Goal: Navigation & Orientation: Find specific page/section

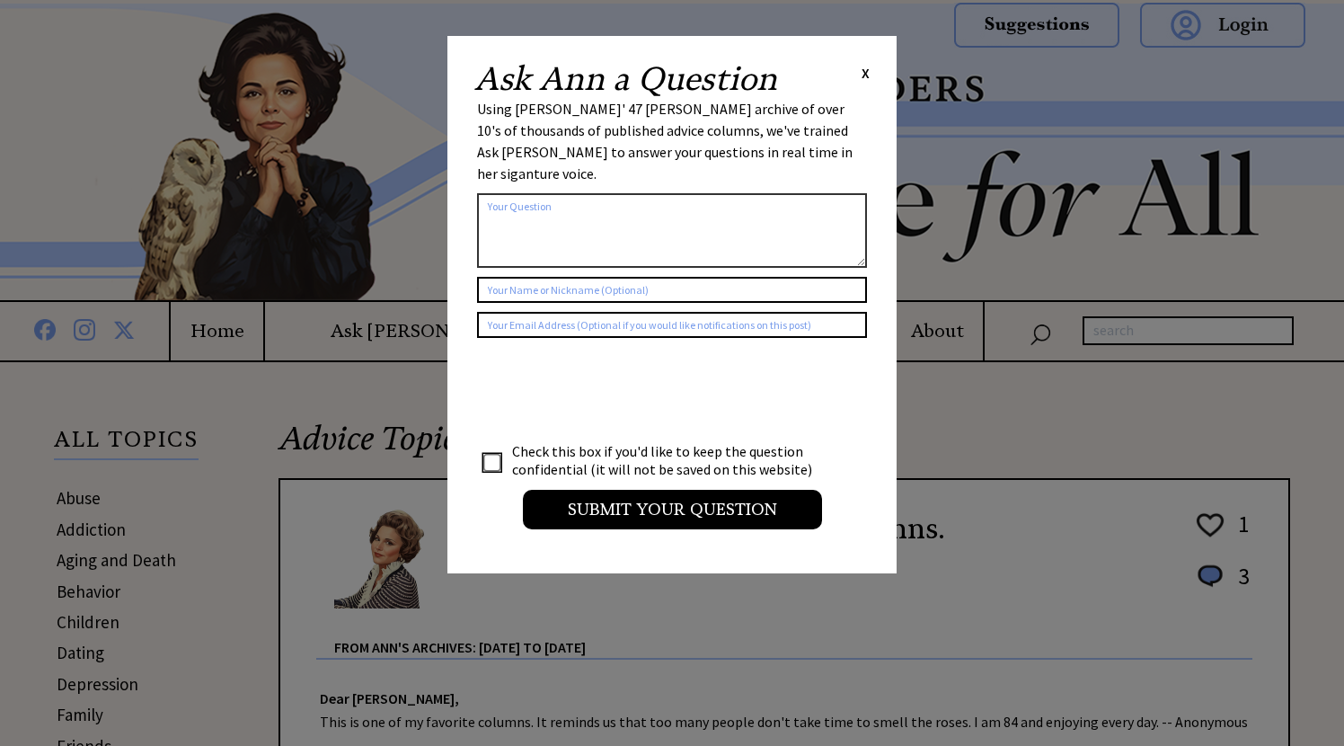
click at [862, 67] on span "X" at bounding box center [866, 73] width 8 height 18
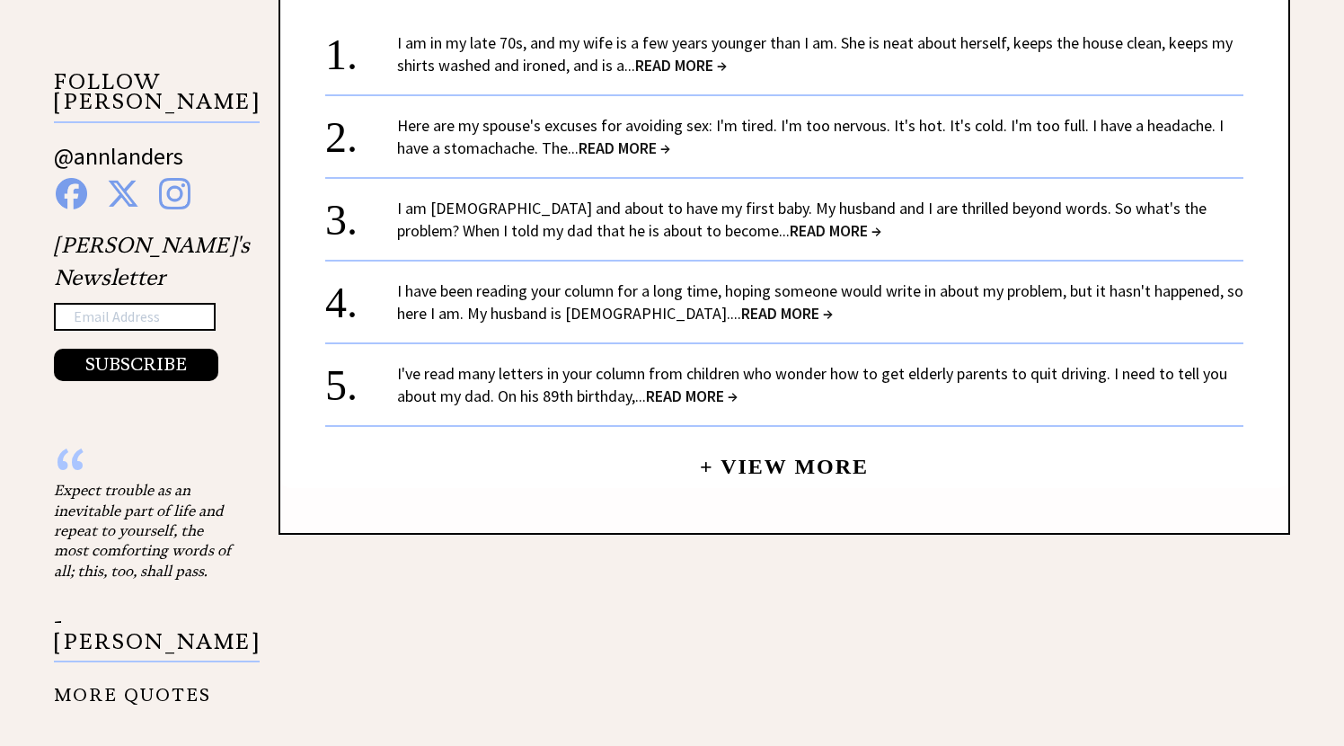
scroll to position [1794, 0]
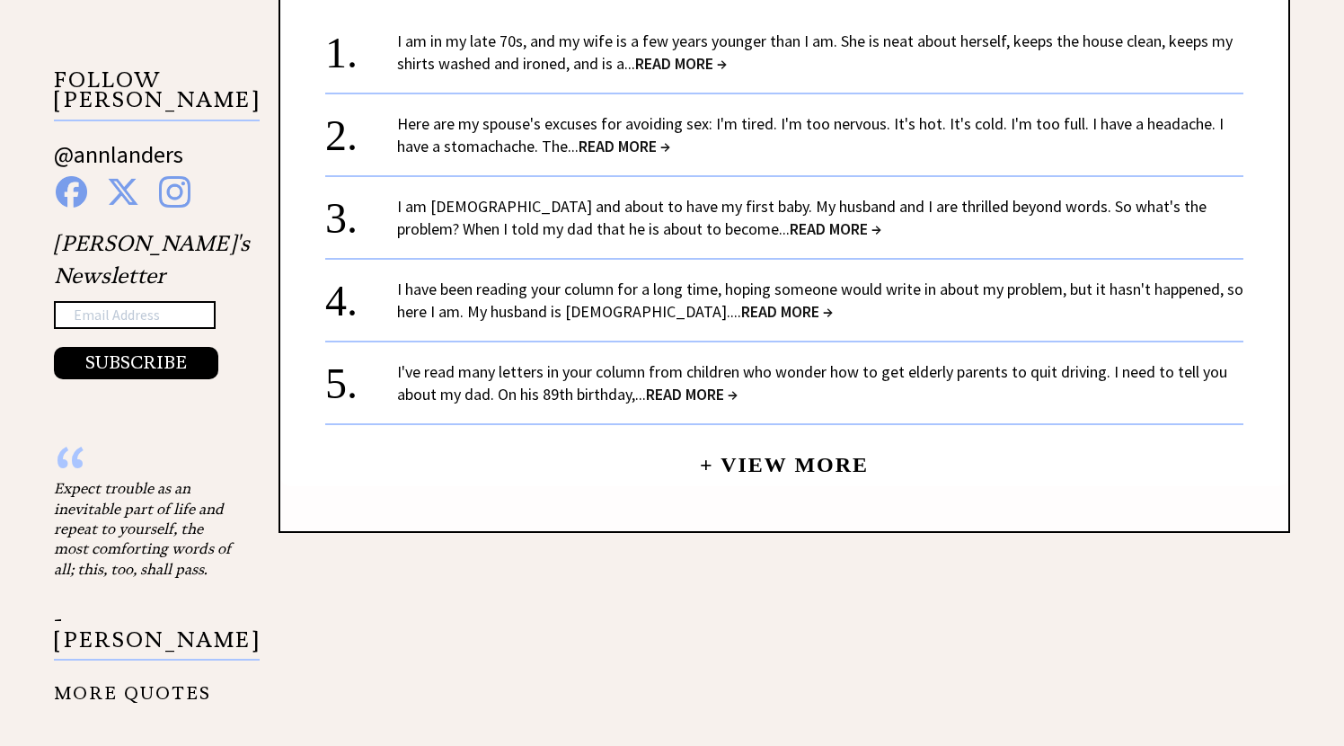
click at [797, 438] on link "+ View More" at bounding box center [784, 457] width 169 height 39
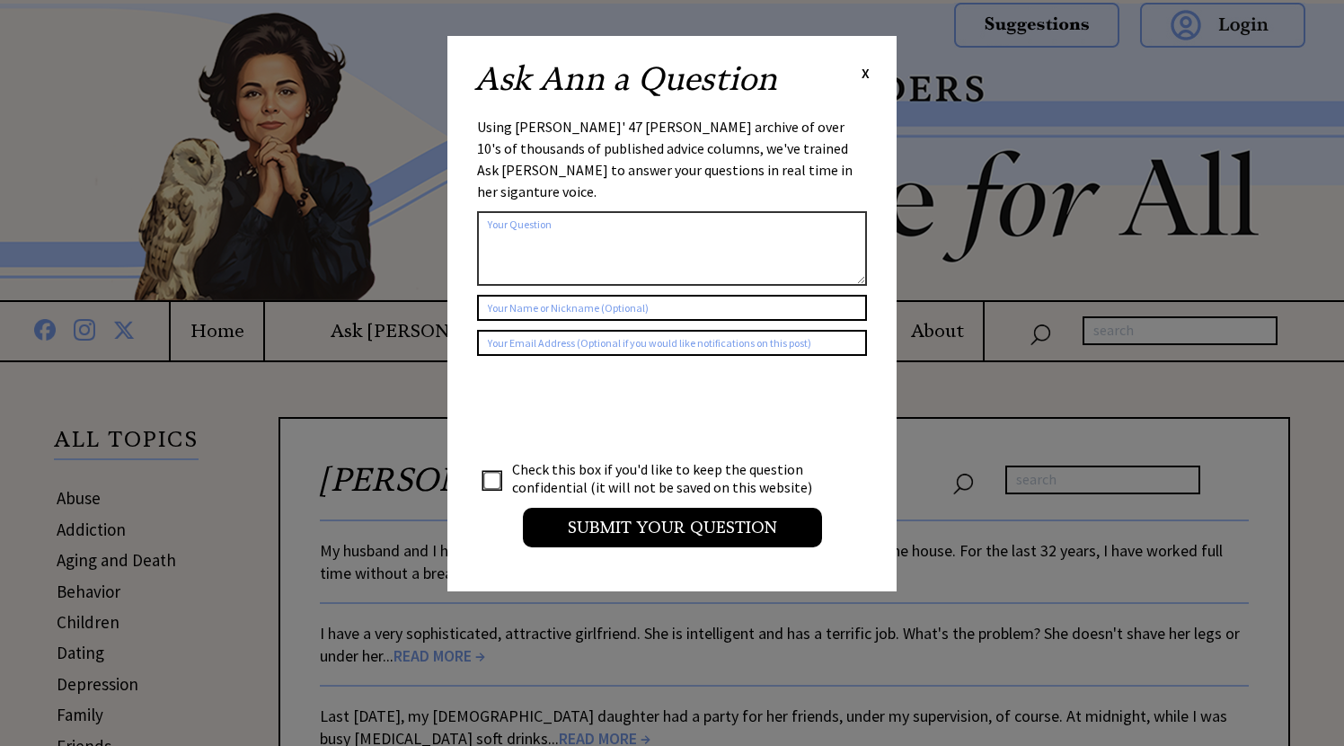
scroll to position [31, 0]
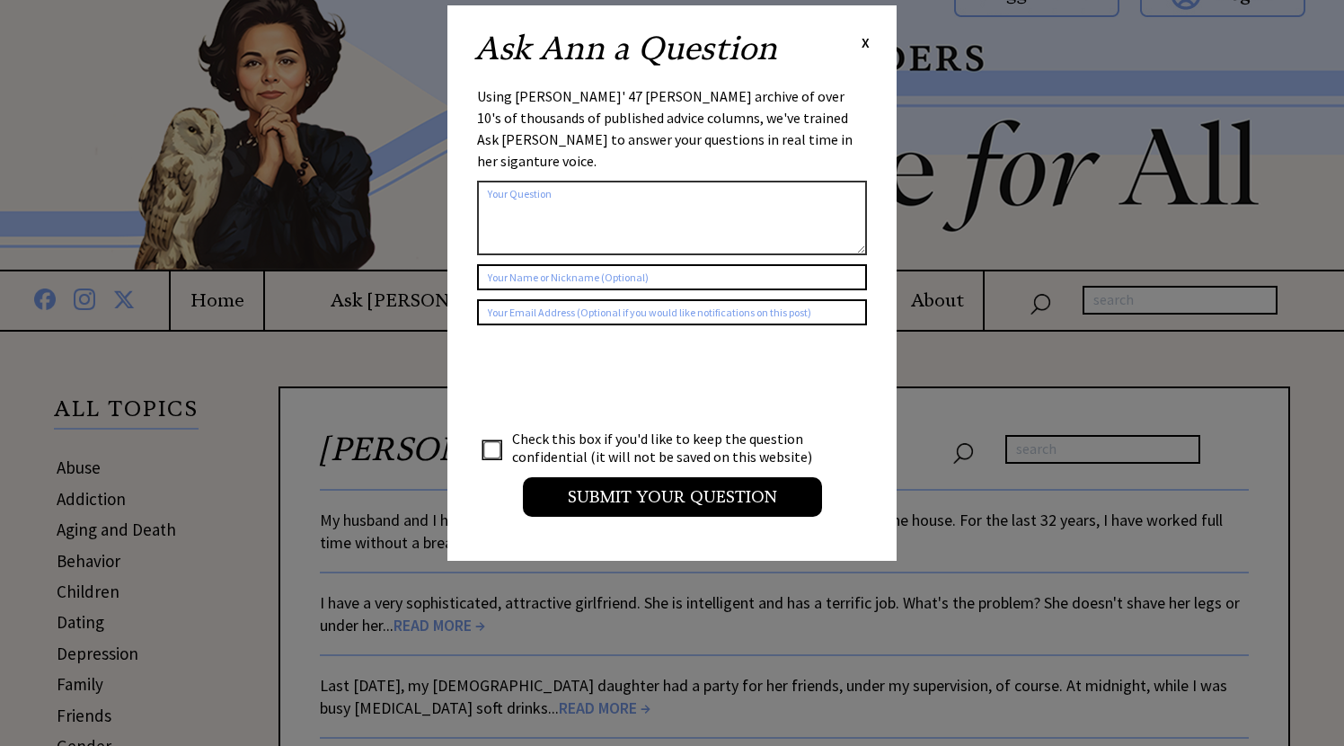
click at [873, 39] on div "Ask [PERSON_NAME] a Question X Using [PERSON_NAME]' 47 [PERSON_NAME] archive of…" at bounding box center [672, 282] width 449 height 555
click at [870, 39] on div "Ask Ann a Question X Using Ann Landers' 47 vear archive of over 10's of thousan…" at bounding box center [672, 282] width 449 height 555
click at [864, 38] on span "X" at bounding box center [866, 42] width 8 height 18
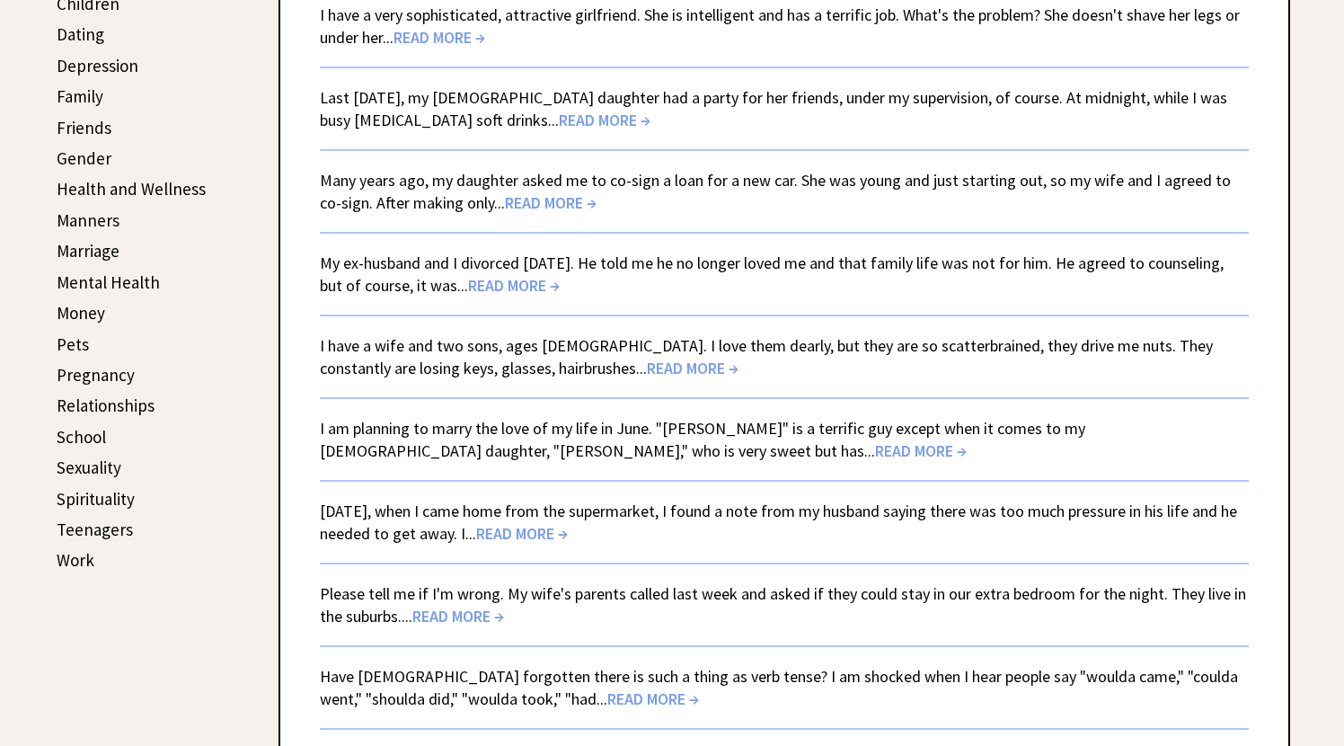
scroll to position [619, 0]
click at [84, 307] on link "Money" at bounding box center [81, 312] width 49 height 22
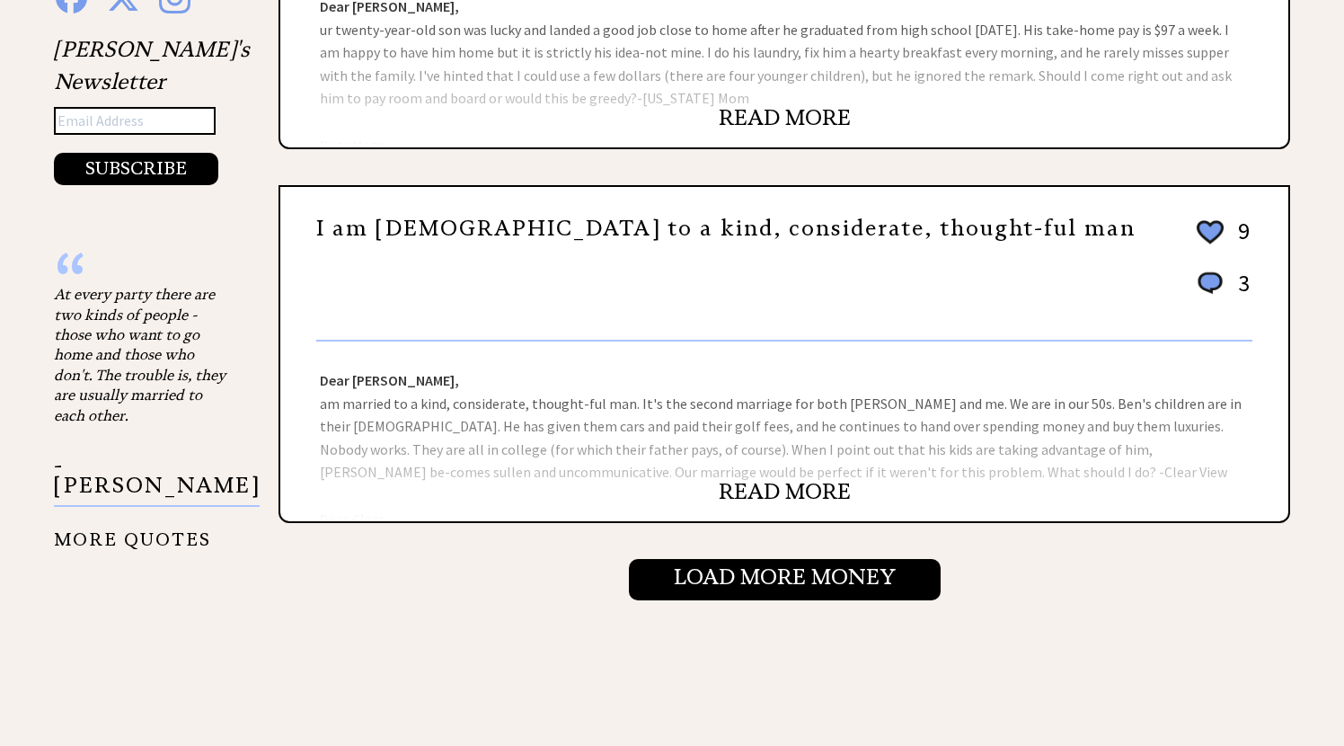
scroll to position [1814, 0]
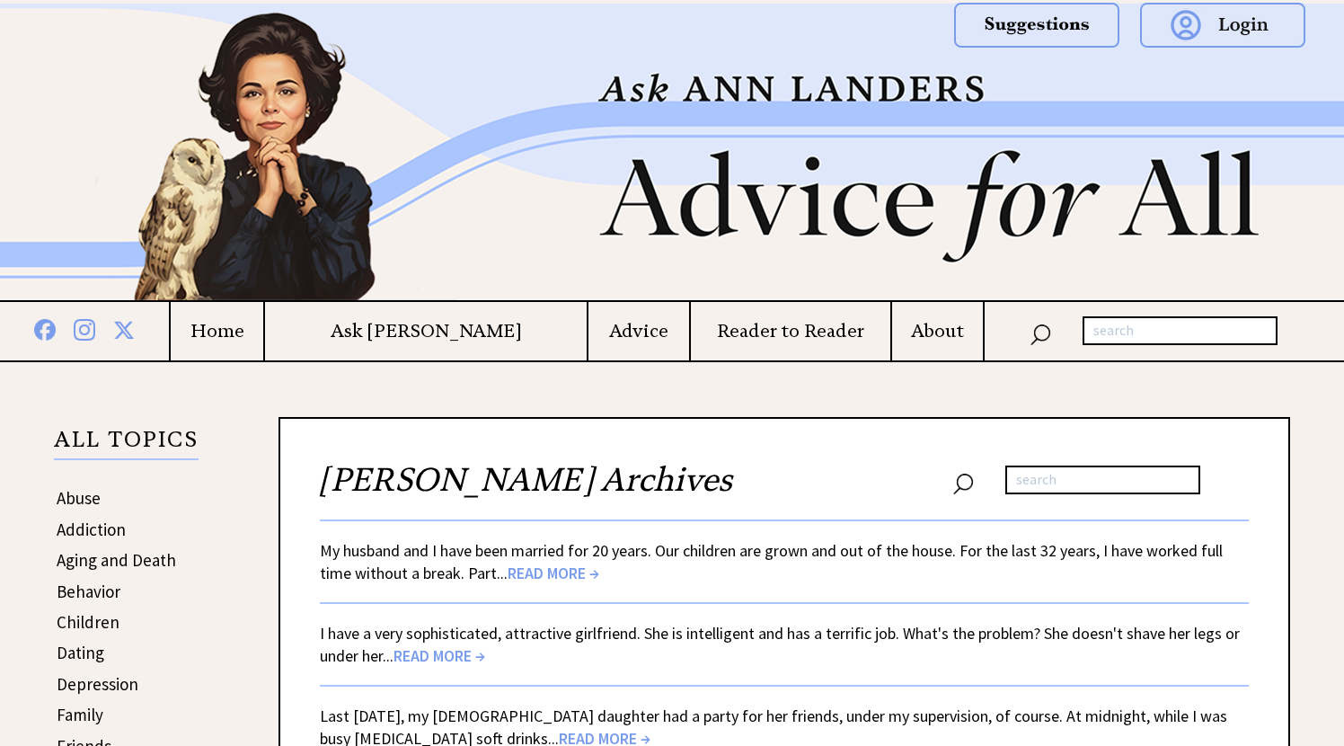
scroll to position [619, 0]
